Goal: Information Seeking & Learning: Learn about a topic

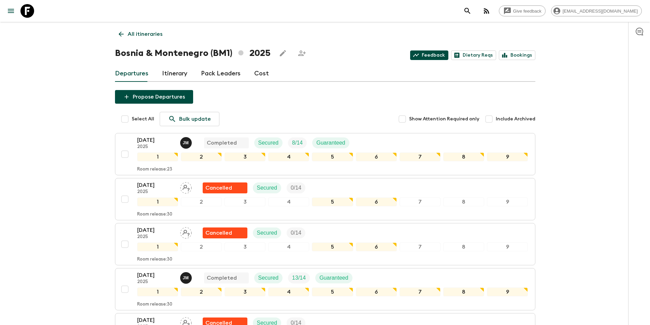
click at [444, 55] on link "Feedback" at bounding box center [429, 55] width 38 height 10
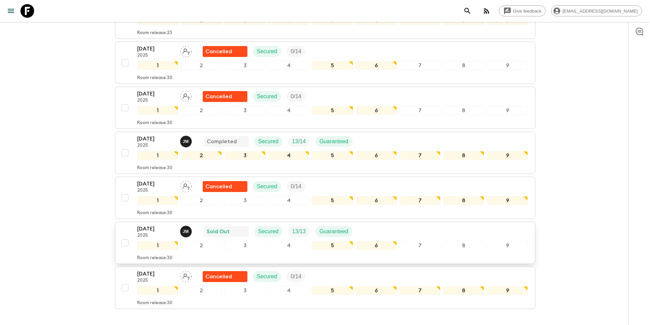
scroll to position [182, 0]
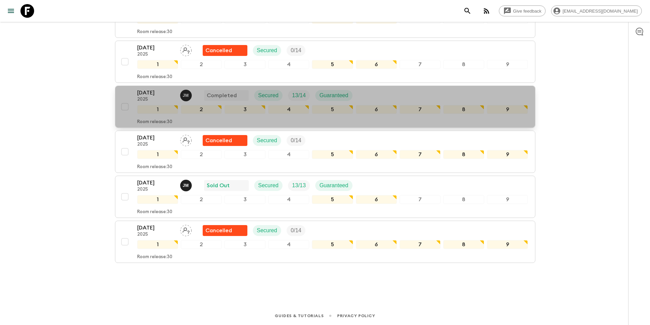
click at [251, 90] on div "[DATE] 2025 [PERSON_NAME] Completed Secured 13 / 14 Guaranteed" at bounding box center [247, 96] width 221 height 14
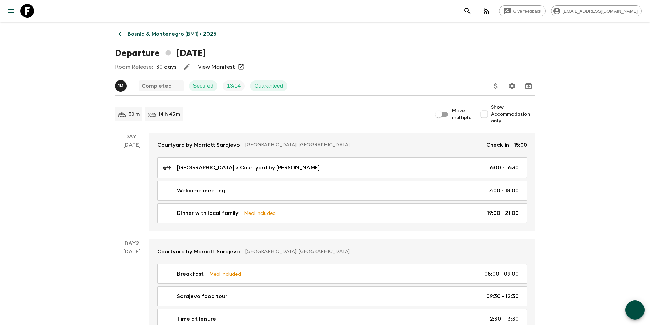
click at [216, 67] on link "View Manifest" at bounding box center [216, 66] width 37 height 7
click at [224, 66] on link "View Manifest" at bounding box center [216, 66] width 37 height 7
click at [135, 30] on p "Bosnia & Montenegro (BM1) • 2025" at bounding box center [172, 34] width 89 height 8
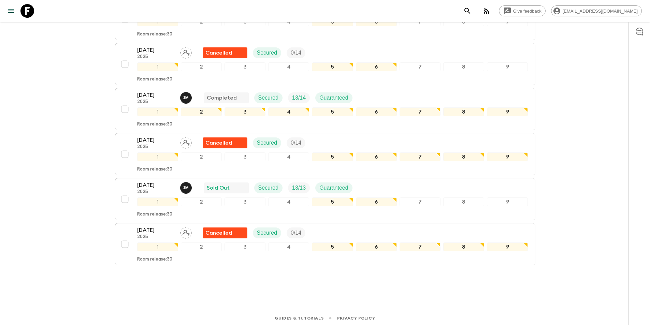
scroll to position [182, 0]
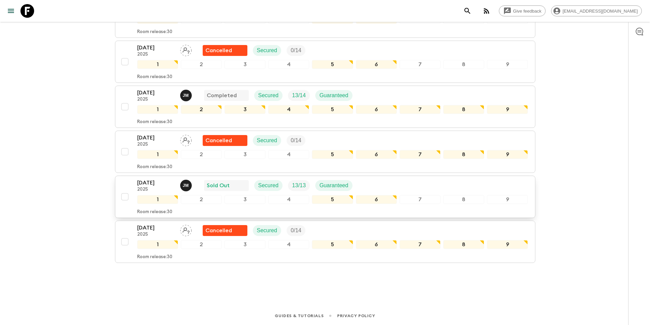
click at [369, 184] on div "[DATE] 2025 [PERSON_NAME] Sold Out Secured 13 / 13 Guaranteed" at bounding box center [332, 186] width 391 height 14
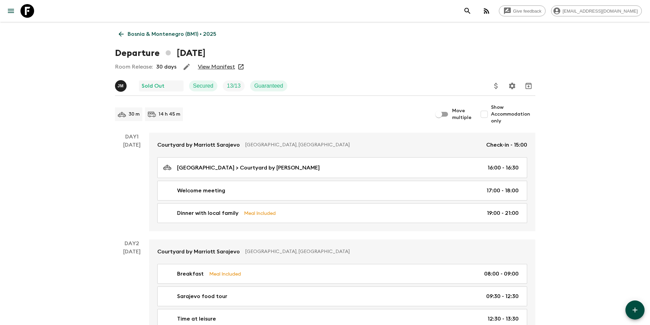
click at [223, 69] on link "View Manifest" at bounding box center [216, 66] width 37 height 7
click at [143, 33] on p "Bosnia & Montenegro (BM1) • 2025" at bounding box center [172, 34] width 89 height 8
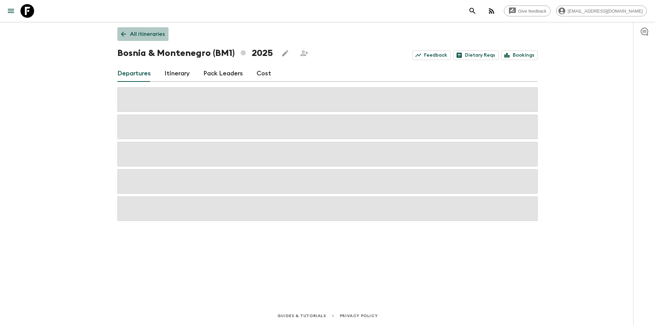
click at [144, 31] on p "All itineraries" at bounding box center [147, 34] width 35 height 8
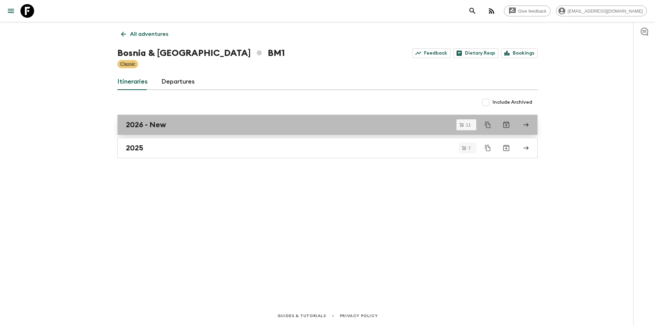
click at [154, 126] on h2 "2026 - New" at bounding box center [146, 124] width 40 height 9
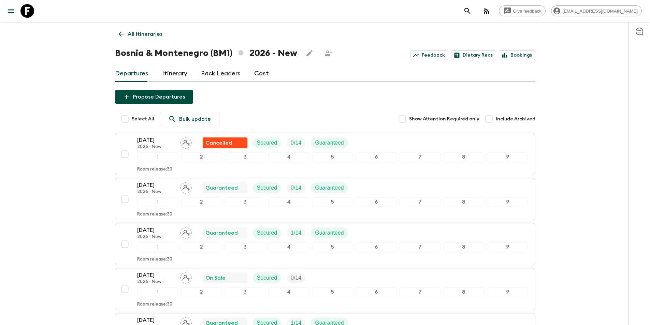
click at [259, 72] on link "Cost" at bounding box center [261, 73] width 15 height 16
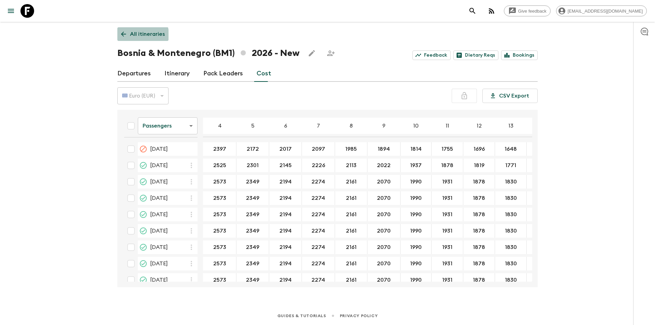
click at [132, 35] on p "All itineraries" at bounding box center [147, 34] width 35 height 8
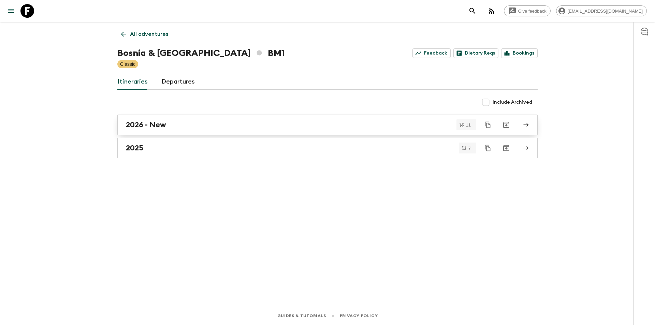
click at [156, 126] on h2 "2026 - New" at bounding box center [146, 124] width 40 height 9
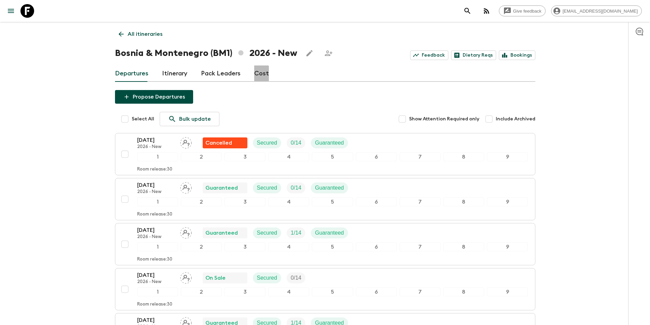
click at [254, 75] on link "Cost" at bounding box center [261, 73] width 15 height 16
